Goal: Ask a question

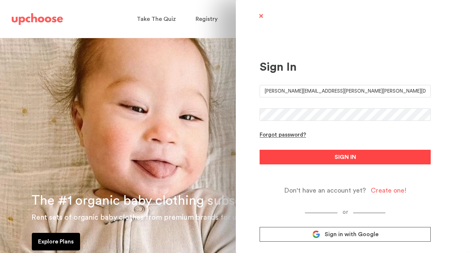
click at [349, 157] on span "SIGN IN" at bounding box center [346, 156] width 22 height 9
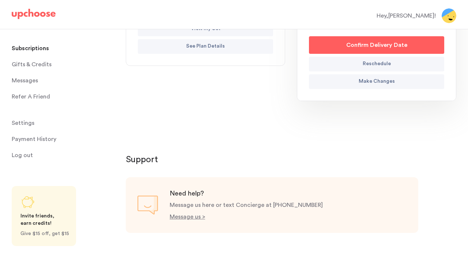
scroll to position [206, 0]
click at [384, 86] on p "Make Changes" at bounding box center [377, 82] width 36 height 9
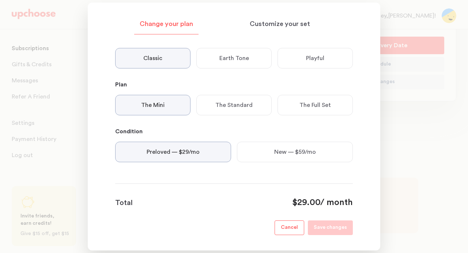
scroll to position [0, 0]
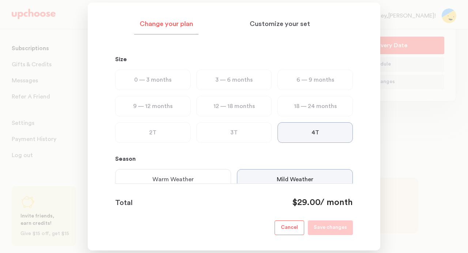
click at [386, 159] on div at bounding box center [234, 126] width 468 height 253
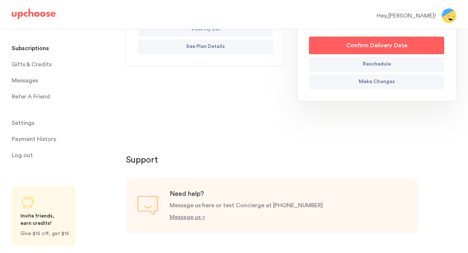
scroll to position [206, 0]
click at [195, 217] on p "Message us >" at bounding box center [187, 217] width 35 height 6
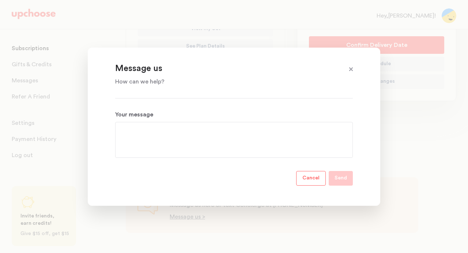
click at [197, 127] on textarea "Your message" at bounding box center [234, 140] width 226 height 26
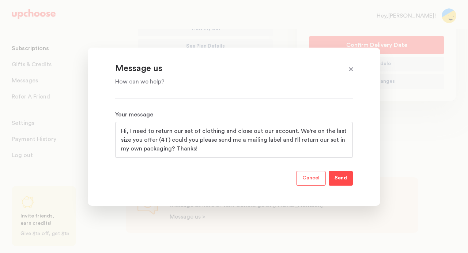
type textarea "Hi, I need to return our set of clothing and close out our account. We're on th…"
click at [348, 174] on button "Send" at bounding box center [341, 178] width 24 height 15
